Goal: Navigation & Orientation: Find specific page/section

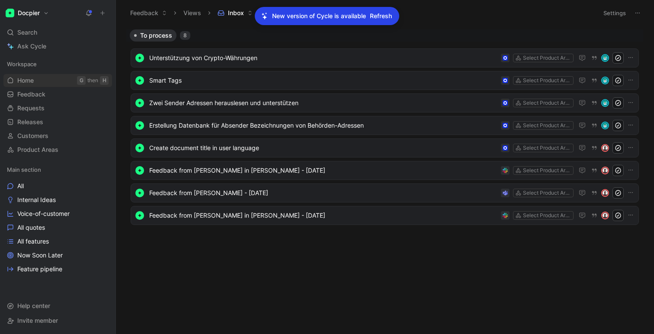
click at [27, 80] on span "Home" at bounding box center [25, 80] width 16 height 9
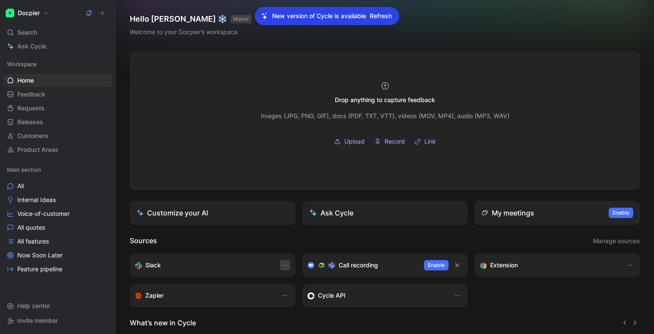
click at [284, 267] on icon "button" at bounding box center [284, 265] width 7 height 7
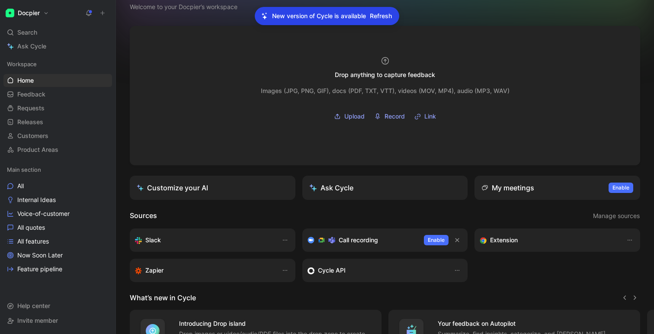
scroll to position [48, 0]
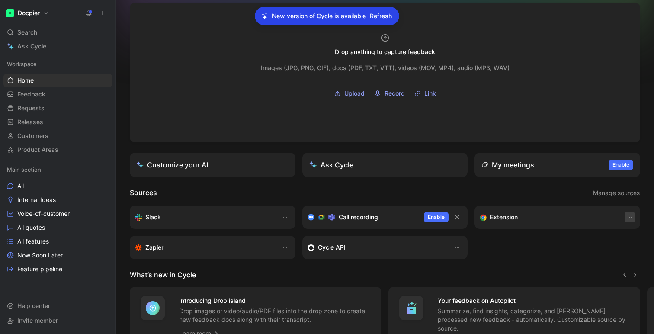
click at [628, 214] on button "button" at bounding box center [629, 217] width 10 height 10
click at [580, 237] on icon at bounding box center [578, 235] width 7 height 7
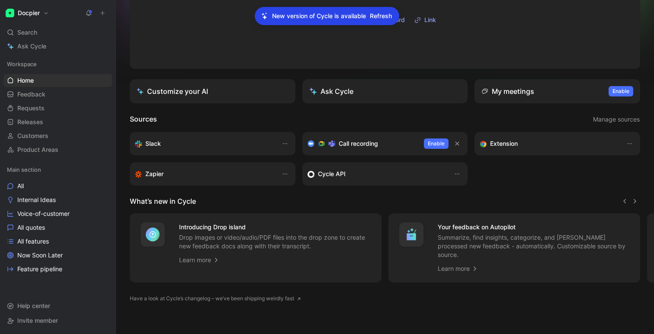
scroll to position [0, 0]
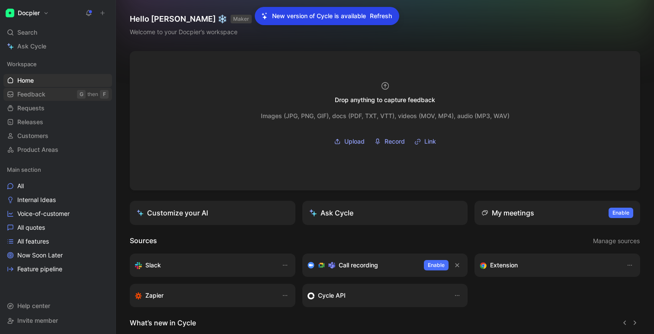
click at [34, 96] on span "Feedback" at bounding box center [31, 94] width 28 height 9
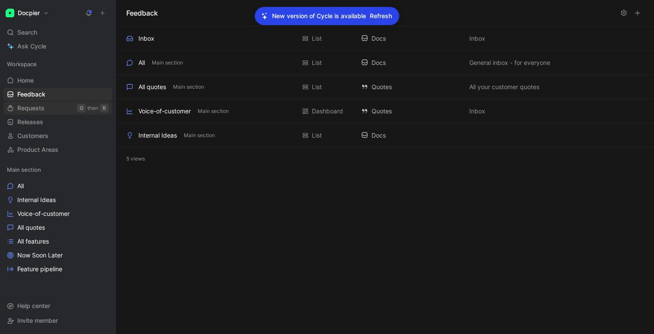
click at [32, 107] on span "Requests" at bounding box center [30, 108] width 27 height 9
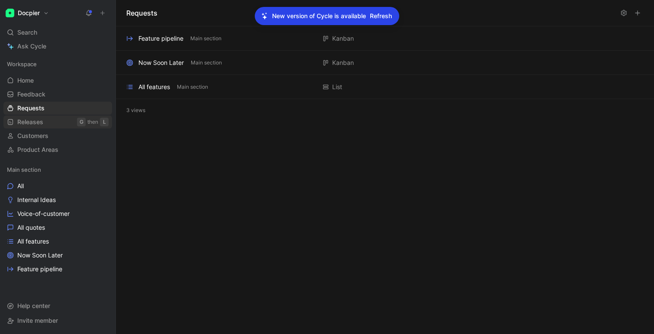
click at [44, 122] on link "Releases G then L" at bounding box center [57, 121] width 109 height 13
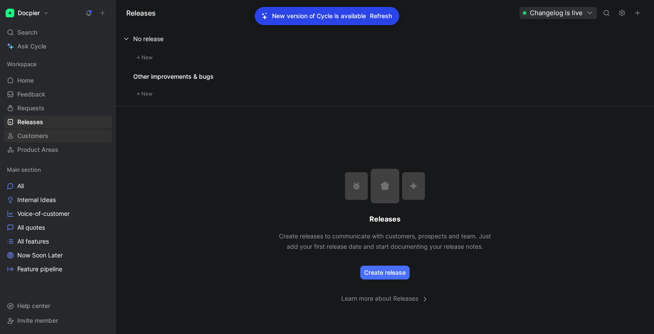
click at [40, 131] on link "Customers" at bounding box center [57, 135] width 109 height 13
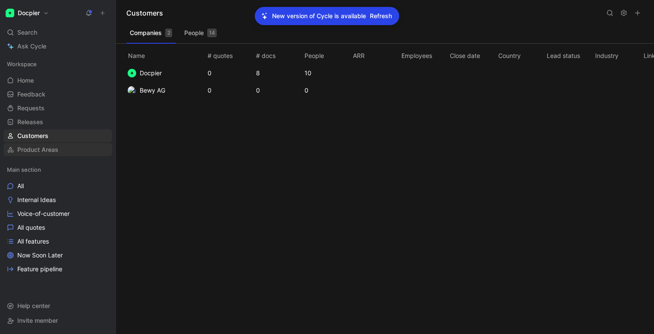
click at [42, 148] on span "Product Areas" at bounding box center [37, 149] width 41 height 9
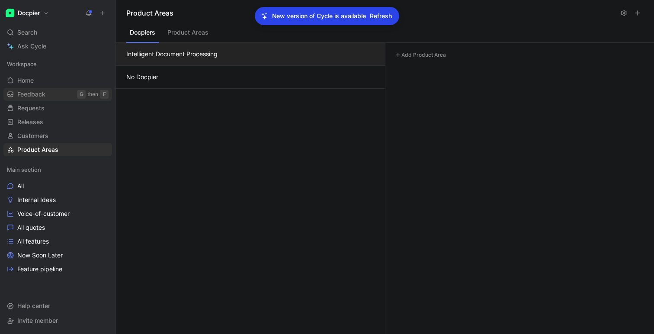
click at [38, 96] on span "Feedback" at bounding box center [31, 94] width 28 height 9
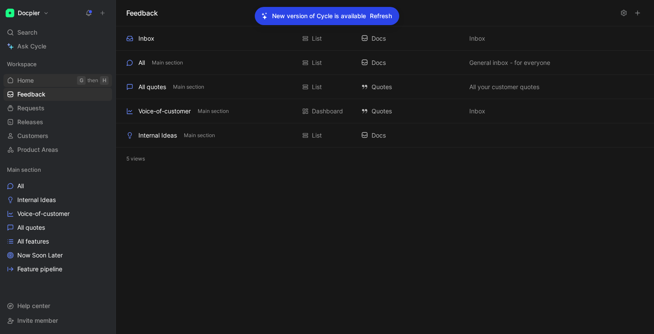
click at [24, 80] on span "Home" at bounding box center [25, 80] width 16 height 9
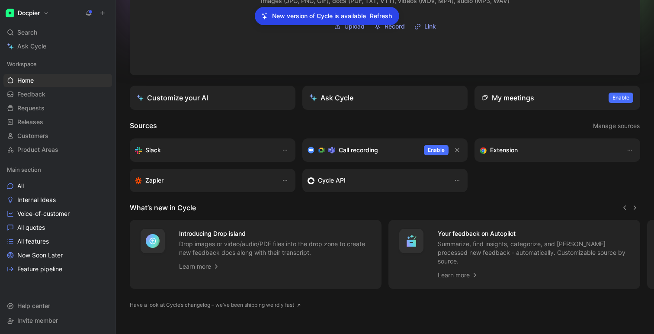
scroll to position [121, 0]
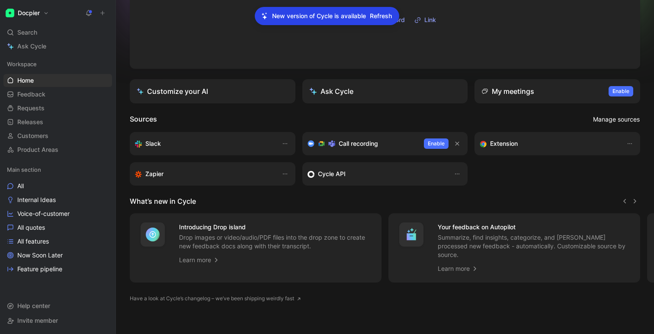
click at [619, 117] on span "Manage sources" at bounding box center [616, 119] width 47 height 10
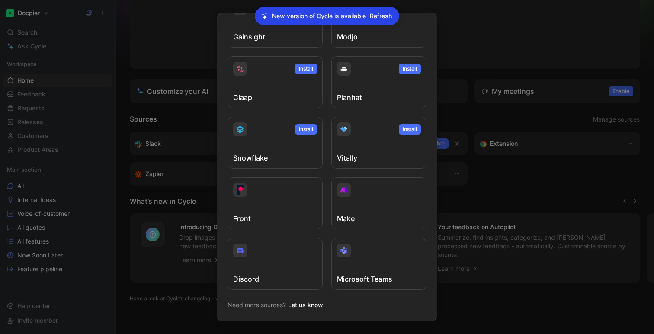
scroll to position [291, 0]
click at [381, 19] on span "Refresh" at bounding box center [381, 16] width 22 height 10
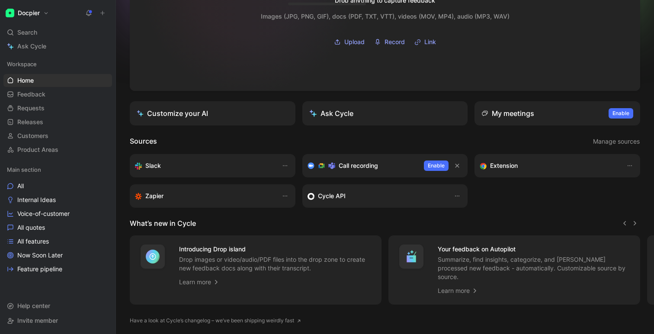
scroll to position [121, 0]
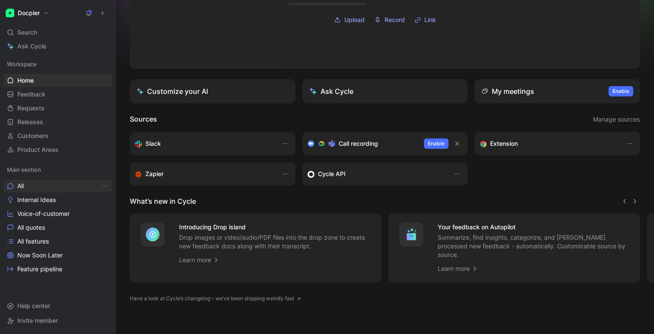
click at [24, 187] on span "All" at bounding box center [20, 186] width 6 height 9
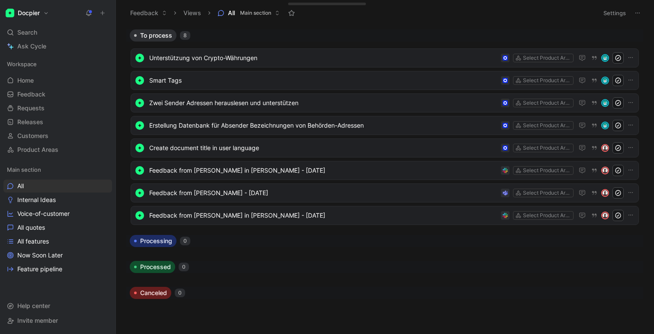
click at [611, 19] on button "Settings" at bounding box center [614, 13] width 30 height 12
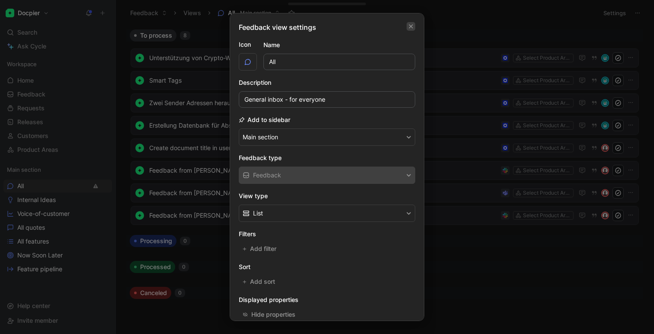
click at [408, 26] on icon "button" at bounding box center [410, 26] width 5 height 7
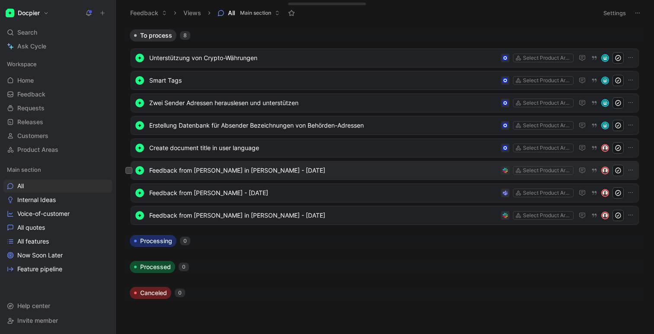
click at [331, 169] on span "Feedback from [PERSON_NAME] in [PERSON_NAME] - [DATE]" at bounding box center [323, 170] width 348 height 10
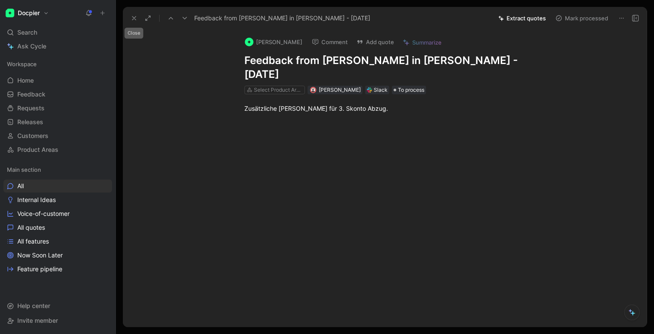
click at [133, 19] on icon at bounding box center [134, 18] width 7 height 7
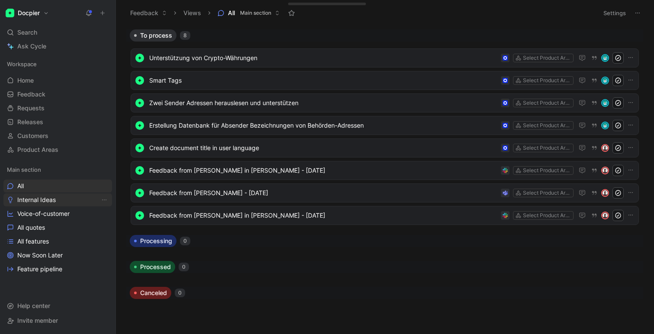
click at [32, 200] on span "Internal Ideas" at bounding box center [36, 199] width 38 height 9
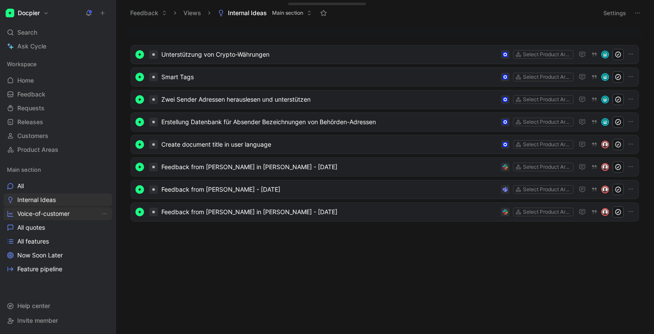
click at [26, 213] on span "Voice-of-customer" at bounding box center [43, 213] width 52 height 9
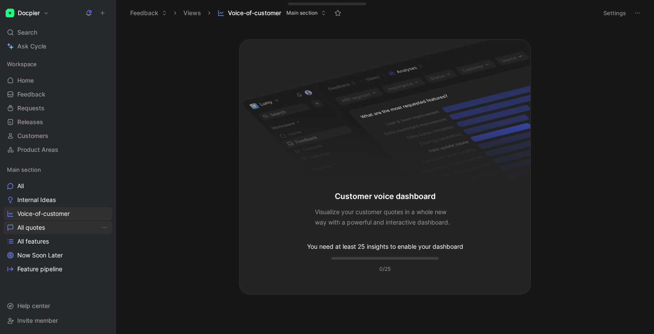
click at [59, 228] on link "All quotes" at bounding box center [57, 227] width 109 height 13
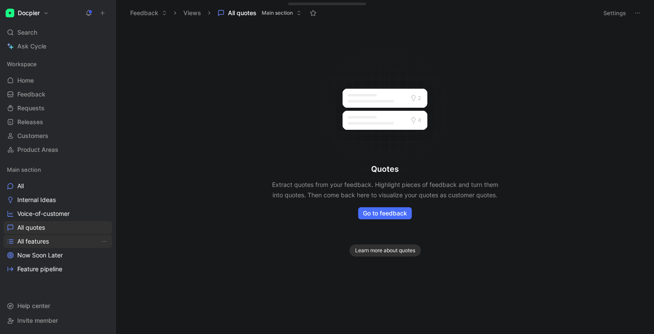
click at [48, 238] on span "All features" at bounding box center [33, 241] width 32 height 9
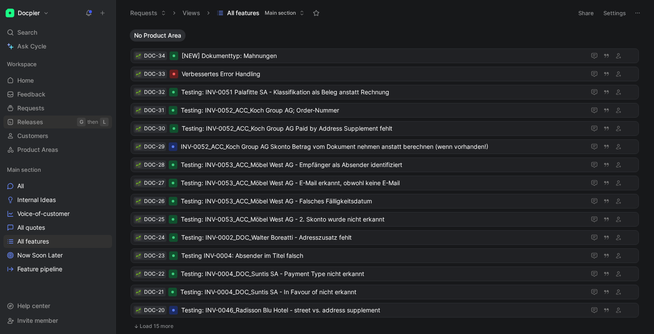
click at [43, 118] on span "Releases" at bounding box center [30, 122] width 26 height 9
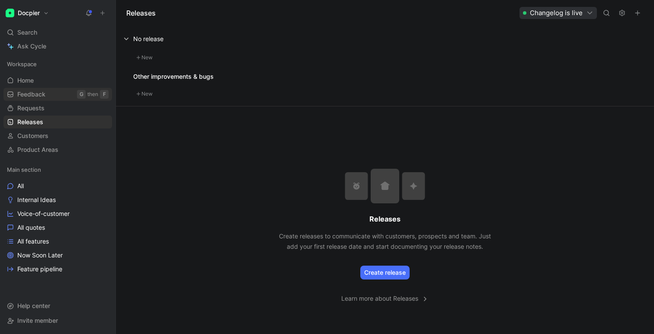
click at [27, 93] on span "Feedback" at bounding box center [31, 94] width 28 height 9
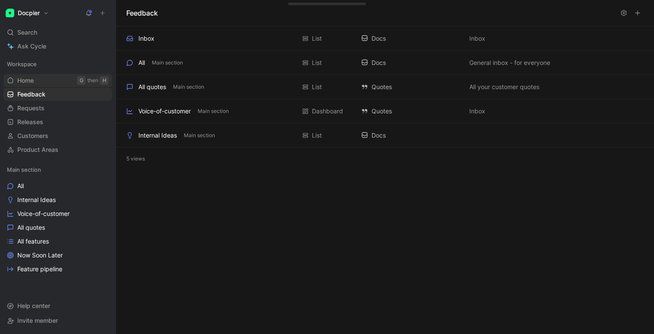
click at [27, 83] on span "Home" at bounding box center [25, 80] width 16 height 9
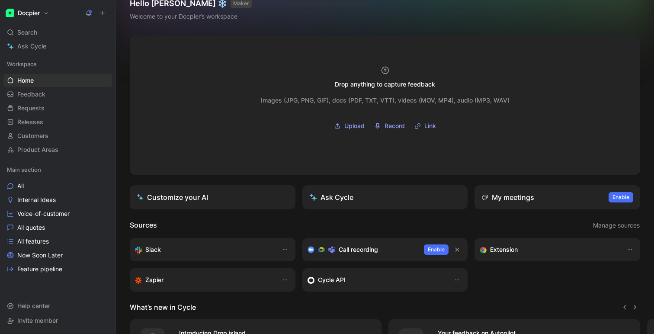
scroll to position [121, 0]
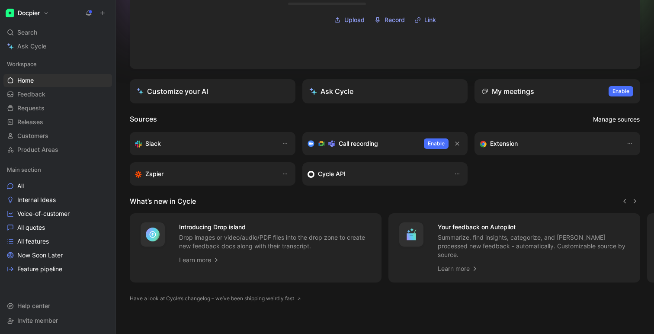
click at [612, 118] on span "Manage sources" at bounding box center [616, 119] width 47 height 10
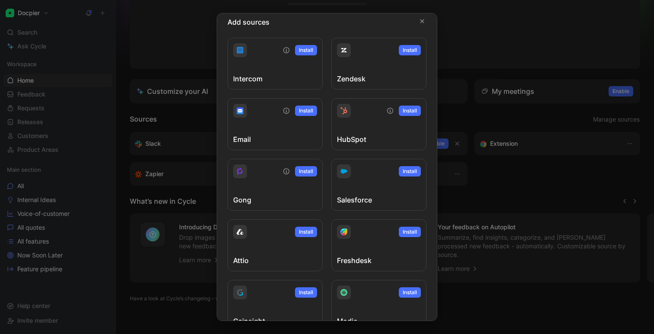
scroll to position [6, 0]
click at [419, 20] on icon "button" at bounding box center [421, 21] width 5 height 5
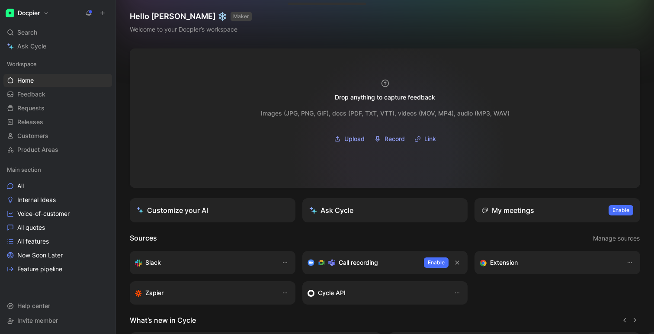
scroll to position [0, 0]
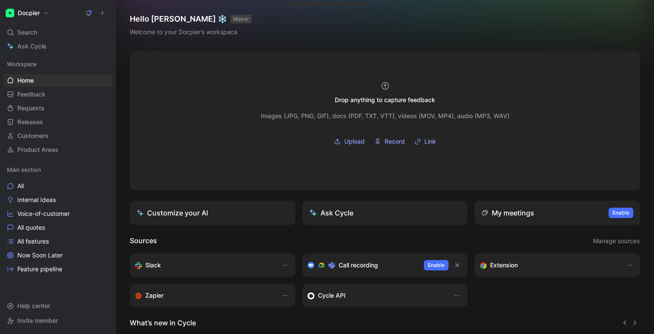
click at [20, 13] on h1 "Docpier" at bounding box center [29, 13] width 22 height 8
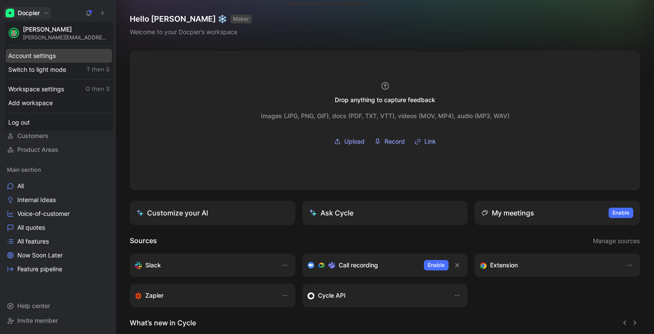
click at [55, 52] on div "Account settings" at bounding box center [59, 56] width 106 height 14
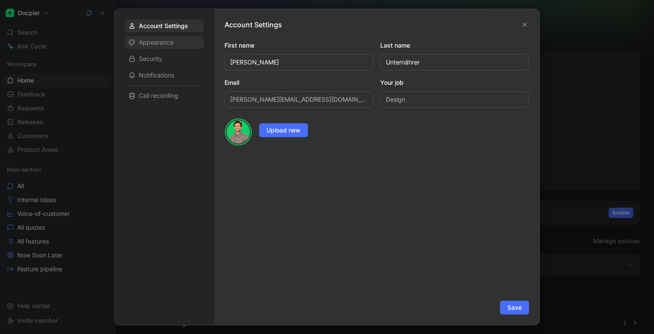
click at [192, 48] on div "Appearance" at bounding box center [164, 42] width 79 height 13
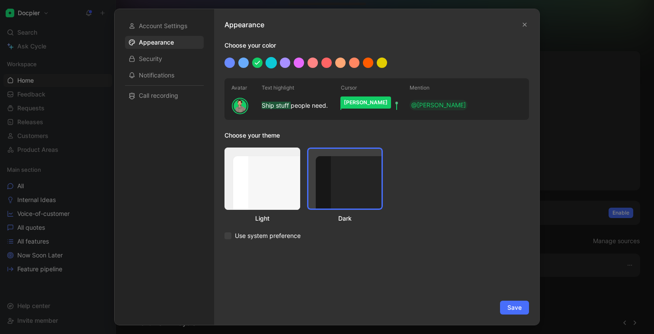
click at [273, 66] on div at bounding box center [270, 62] width 11 height 11
click at [241, 64] on div at bounding box center [243, 62] width 11 height 11
click at [276, 65] on div at bounding box center [376, 63] width 304 height 10
click at [284, 63] on div at bounding box center [284, 62] width 11 height 11
click at [292, 62] on div at bounding box center [376, 63] width 304 height 10
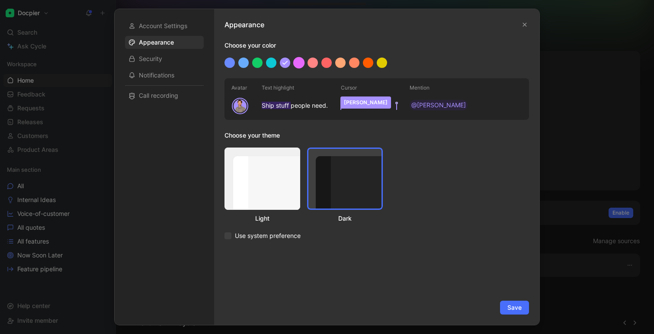
click at [300, 63] on div at bounding box center [298, 62] width 11 height 11
click at [324, 63] on div at bounding box center [326, 62] width 11 height 11
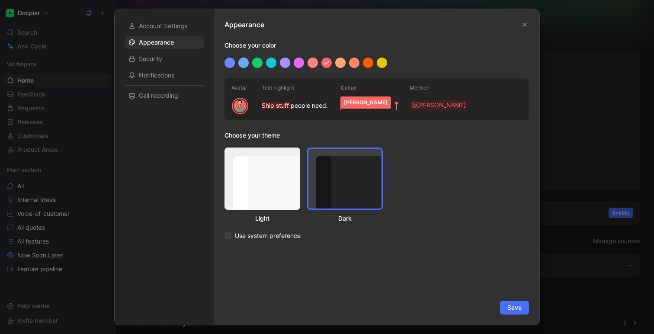
click at [383, 67] on div at bounding box center [376, 63] width 304 height 10
click at [384, 65] on div at bounding box center [381, 62] width 11 height 11
click at [269, 61] on div at bounding box center [270, 62] width 11 height 11
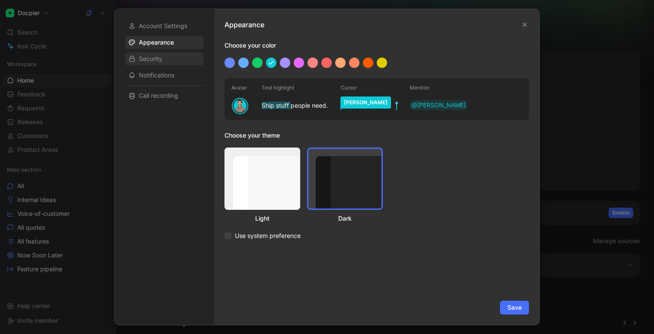
click at [165, 58] on div "Security" at bounding box center [164, 58] width 79 height 13
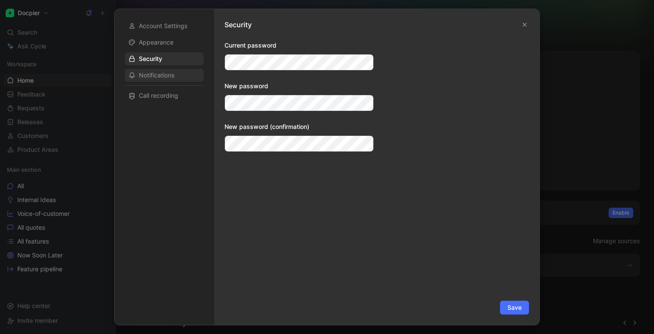
click at [163, 72] on span "Notifications" at bounding box center [156, 75] width 35 height 9
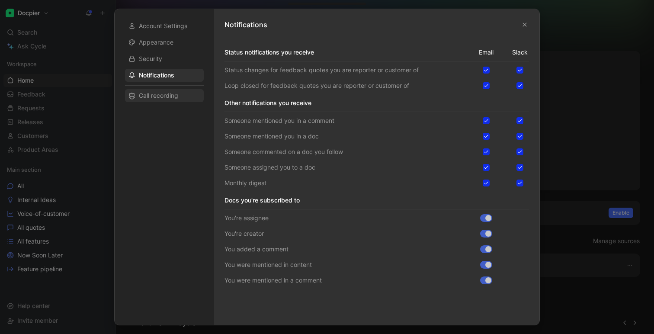
click at [155, 95] on span "Call recording" at bounding box center [158, 95] width 39 height 9
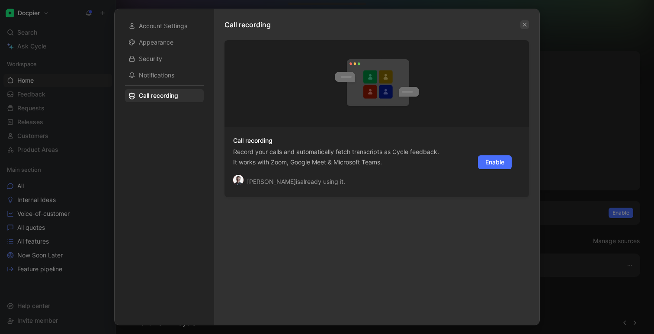
click at [520, 25] on button "button" at bounding box center [524, 24] width 9 height 9
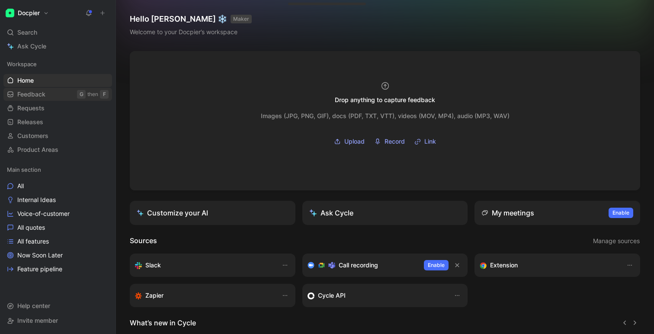
click at [43, 96] on span "Feedback" at bounding box center [31, 94] width 28 height 9
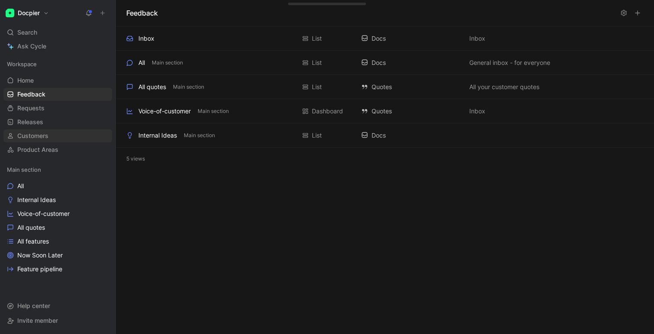
click at [40, 134] on span "Customers" at bounding box center [32, 135] width 31 height 9
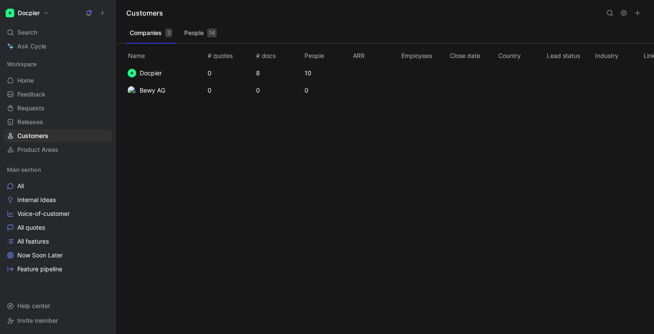
click at [188, 32] on button "People 14" at bounding box center [200, 33] width 39 height 14
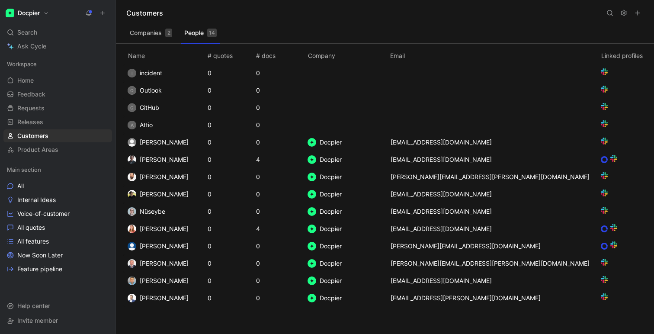
click at [144, 34] on button "Companies 2" at bounding box center [150, 33] width 49 height 14
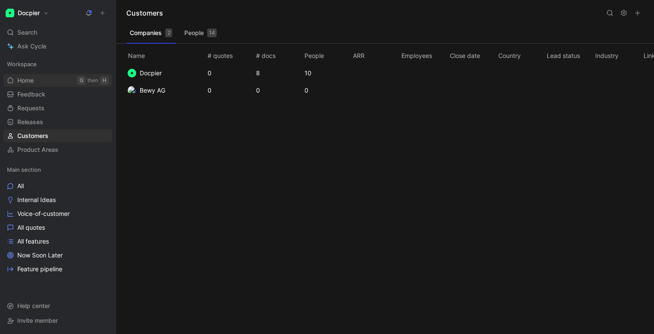
click at [61, 85] on link "Home G then H" at bounding box center [57, 80] width 109 height 13
